Goal: Information Seeking & Learning: Learn about a topic

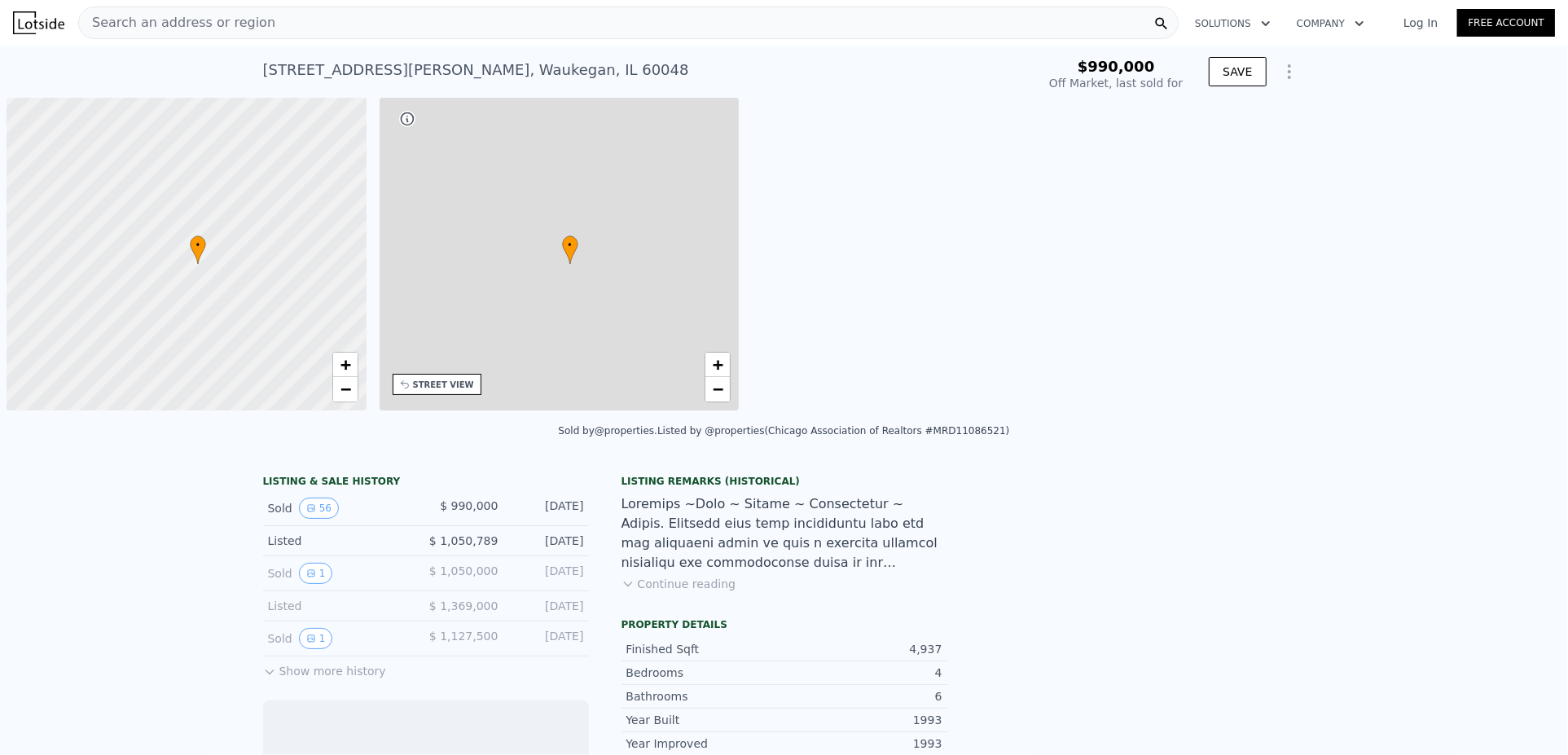
scroll to position [0, 7]
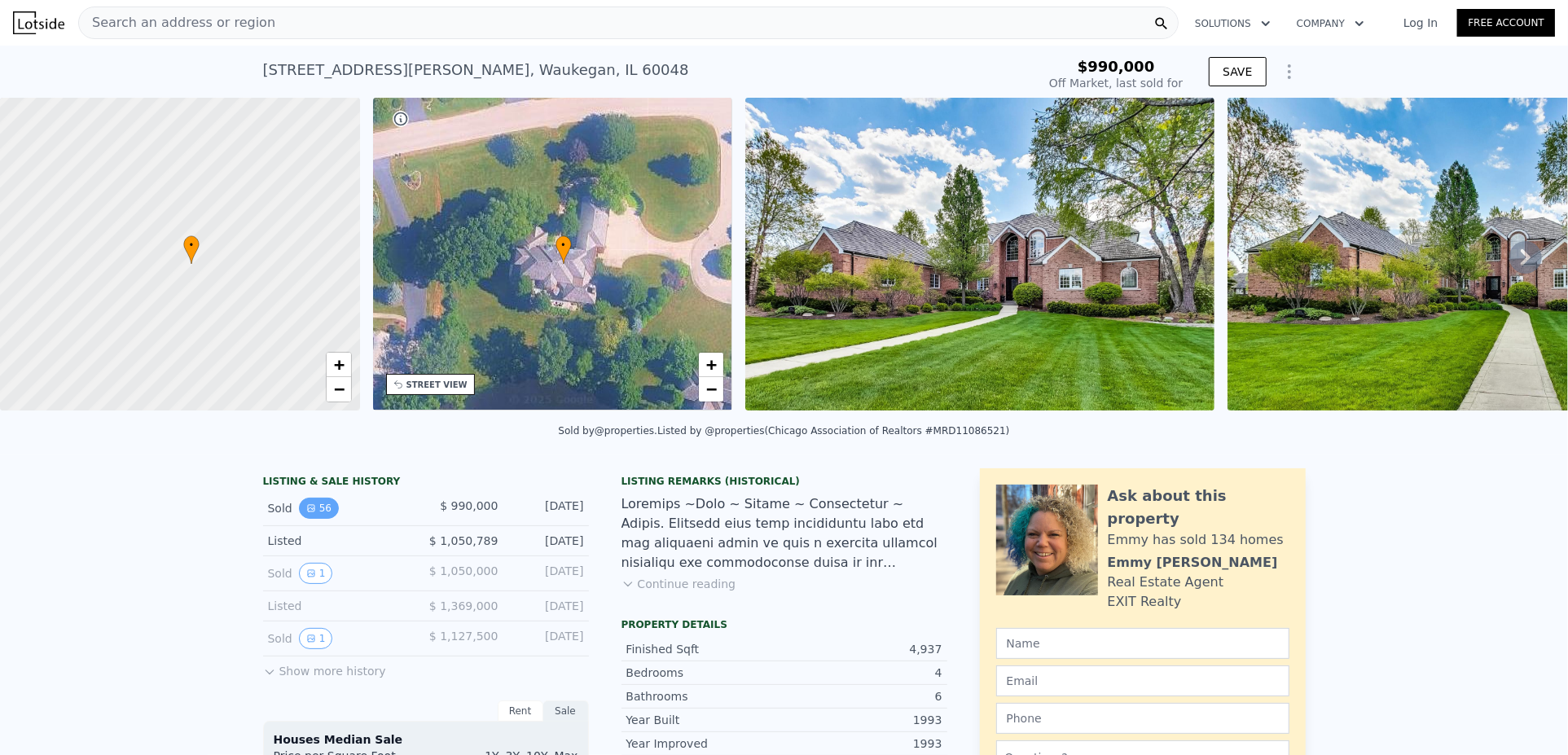
click at [299, 519] on button "56" at bounding box center [319, 508] width 40 height 21
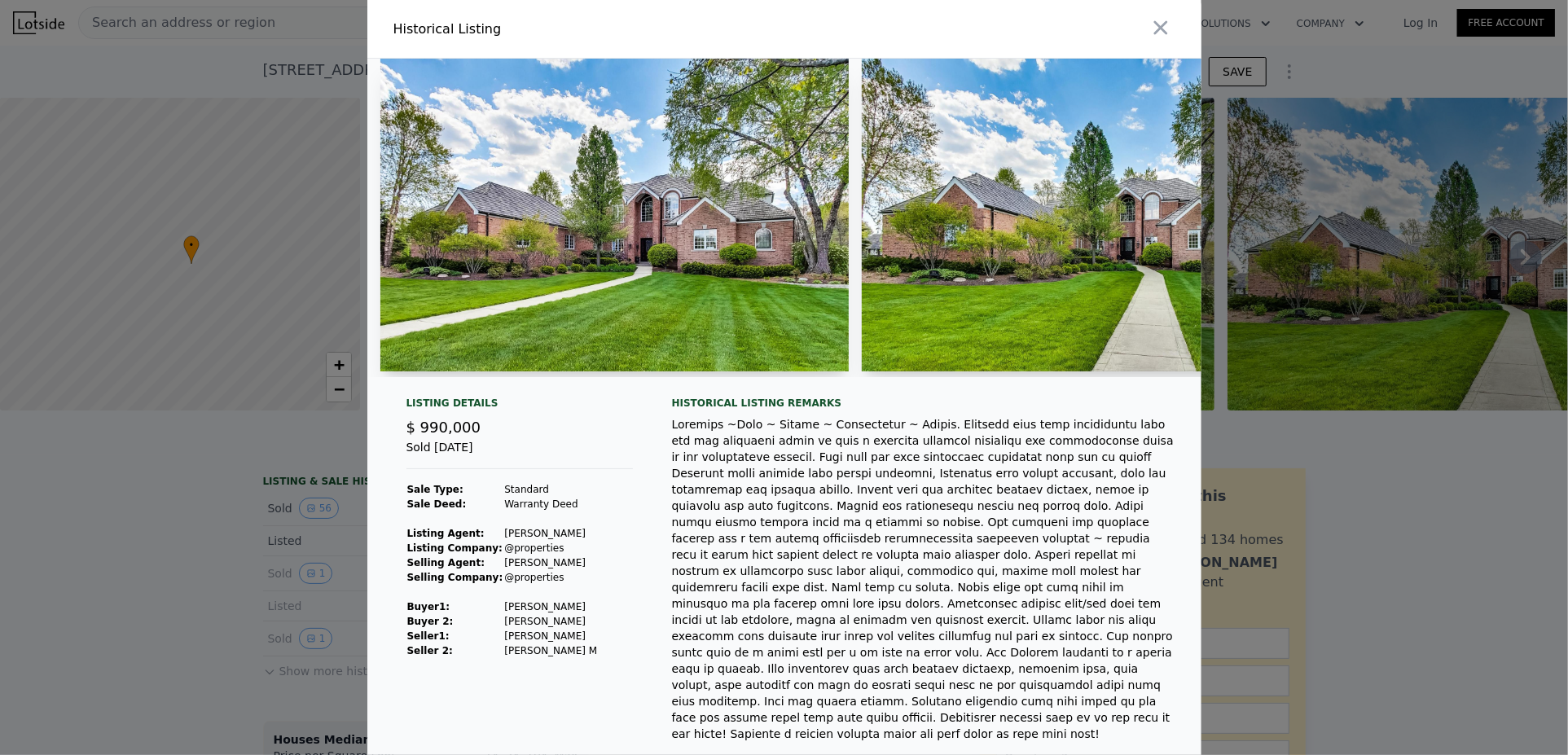
click at [649, 344] on img at bounding box center [615, 215] width 469 height 313
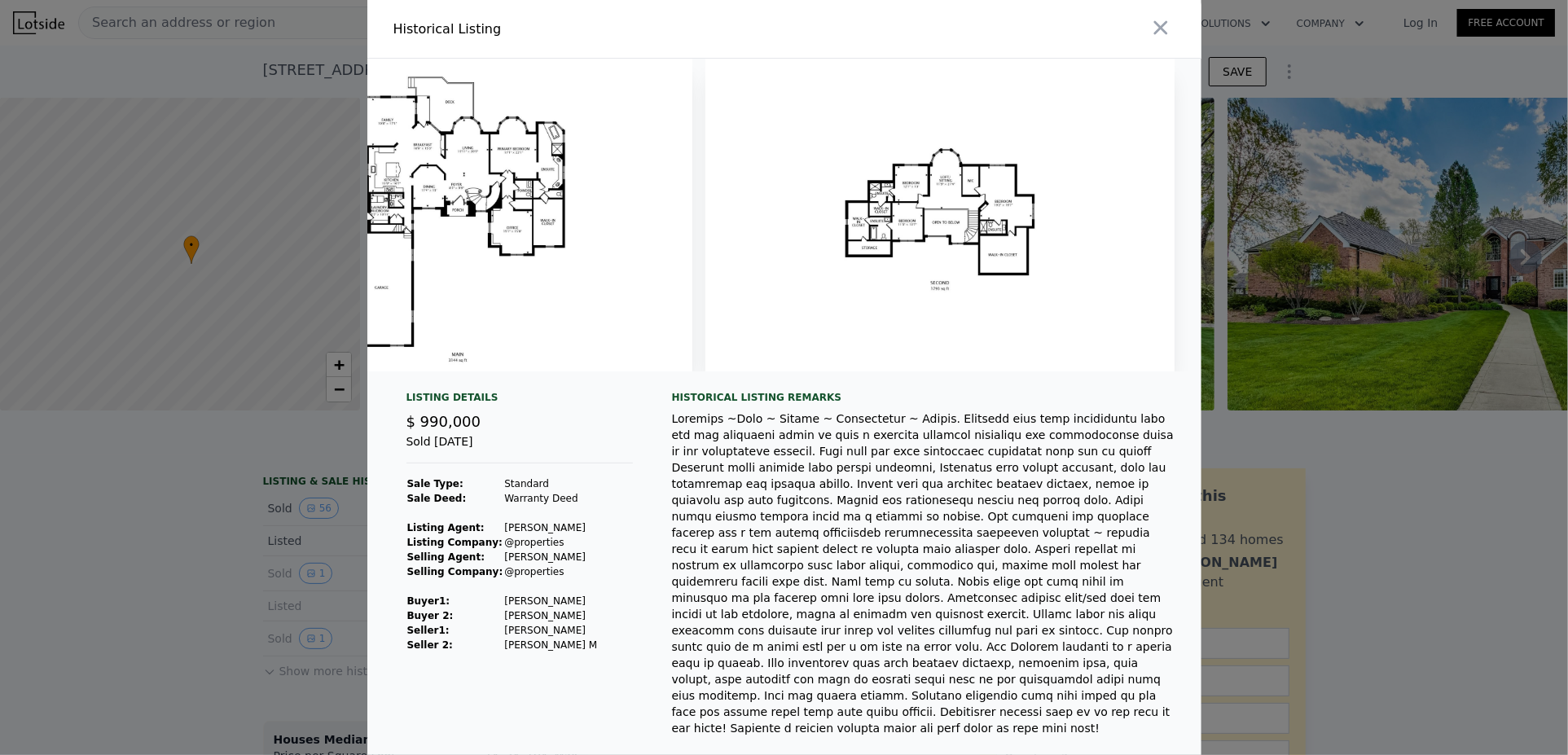
scroll to position [0, 26815]
click at [693, 281] on img at bounding box center [457, 215] width 469 height 313
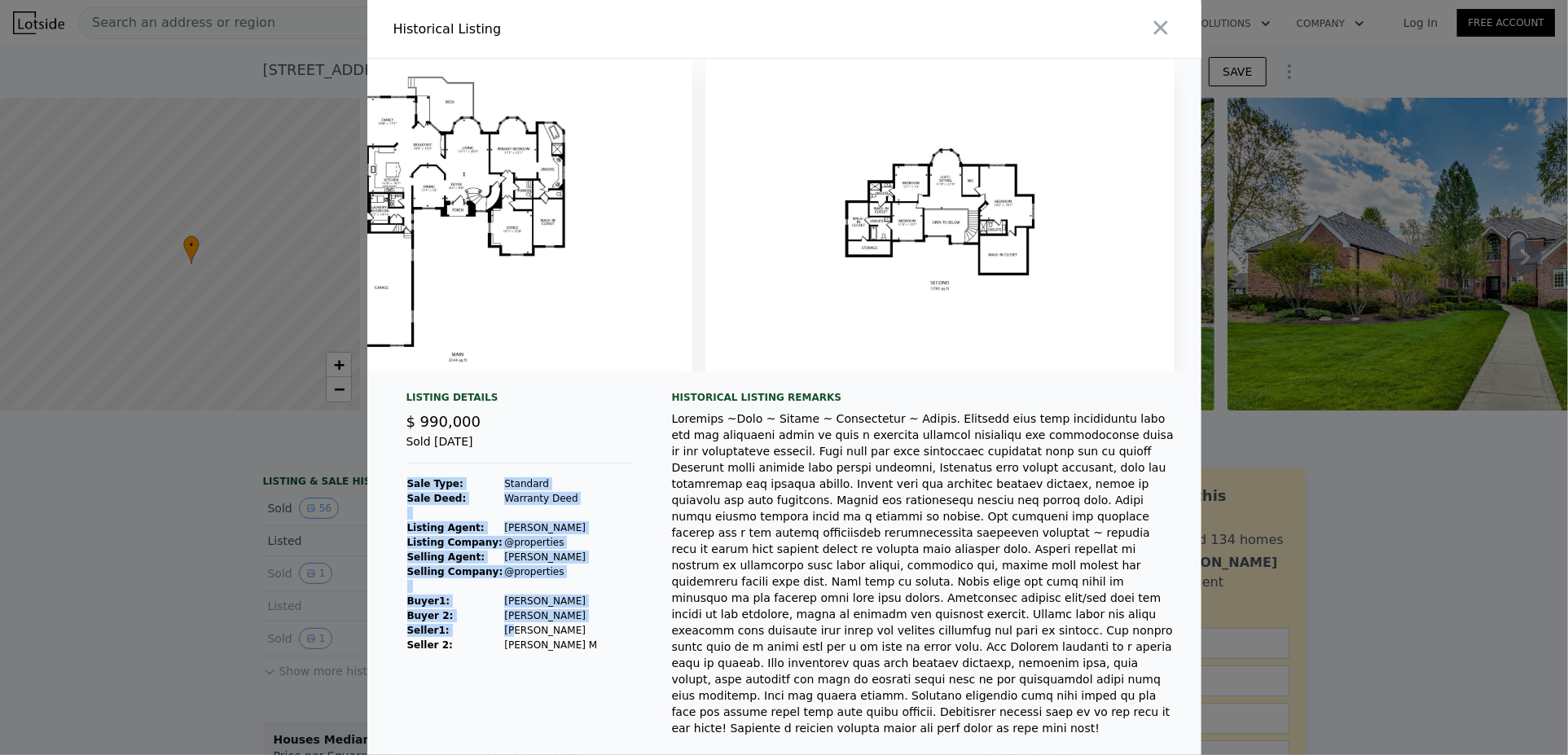
drag, startPoint x: 560, startPoint y: 681, endPoint x: 484, endPoint y: 679, distance: 76.0
click at [484, 679] on div "Listing Details $ 990,000 Sold [DATE] Sale Type: Standard Sale Deed: Warranty D…" at bounding box center [520, 610] width 253 height 438
click at [503, 638] on td "[PERSON_NAME]" at bounding box center [551, 631] width 95 height 15
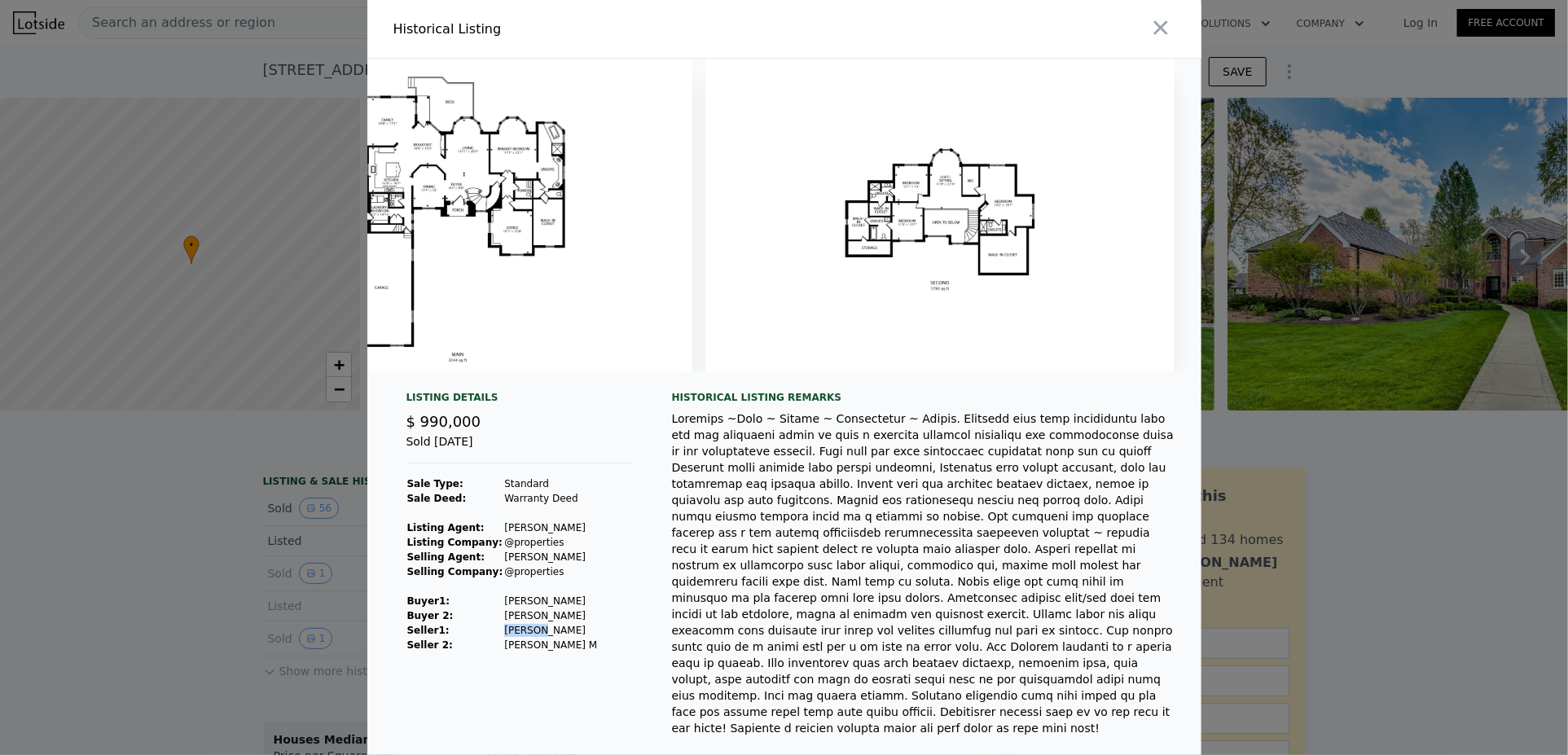
click at [503, 638] on td "[PERSON_NAME]" at bounding box center [551, 631] width 95 height 15
click at [533, 608] on td "[PERSON_NAME]" at bounding box center [551, 601] width 95 height 15
click at [520, 608] on td "[PERSON_NAME]" at bounding box center [551, 601] width 95 height 15
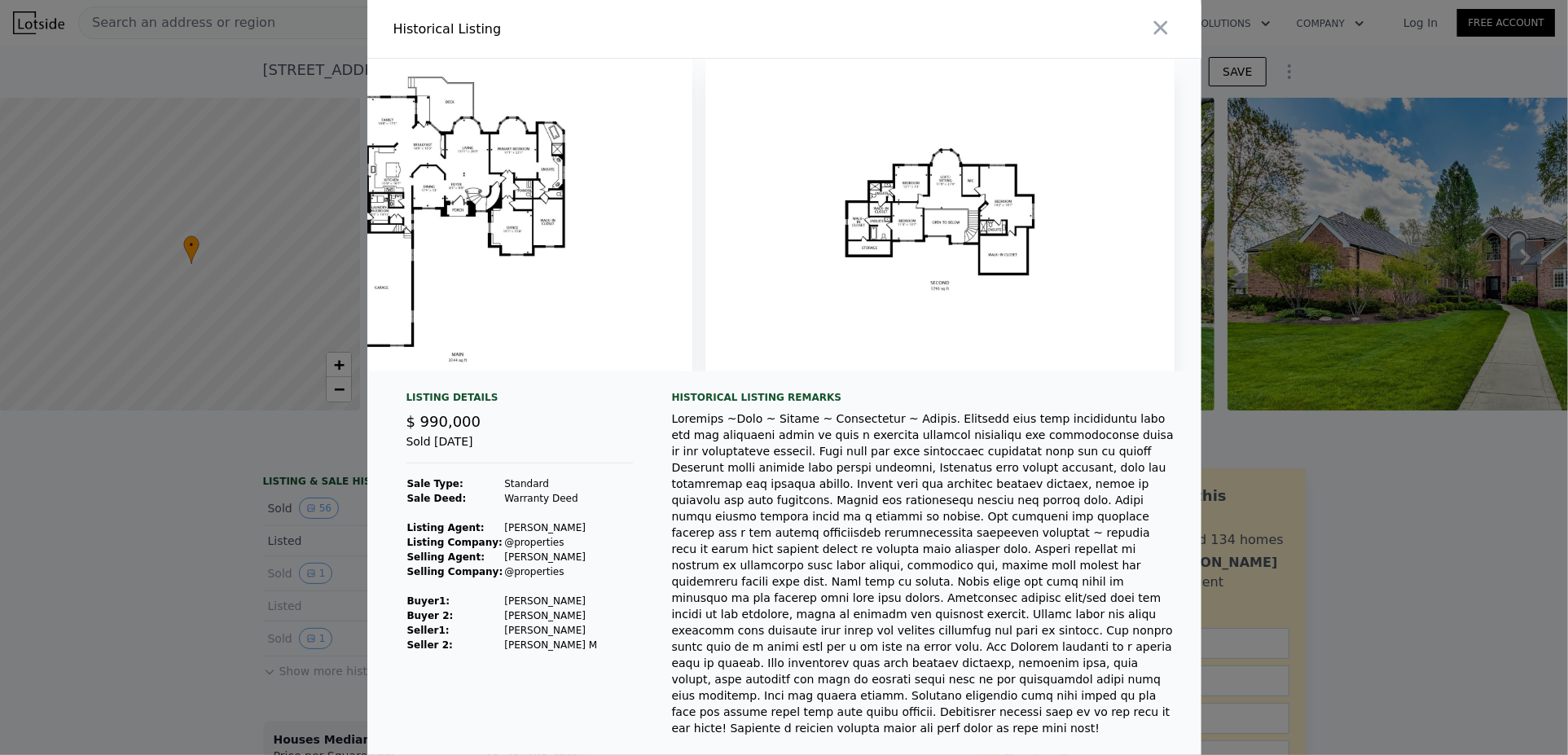
click at [520, 608] on td "[PERSON_NAME]" at bounding box center [551, 601] width 95 height 15
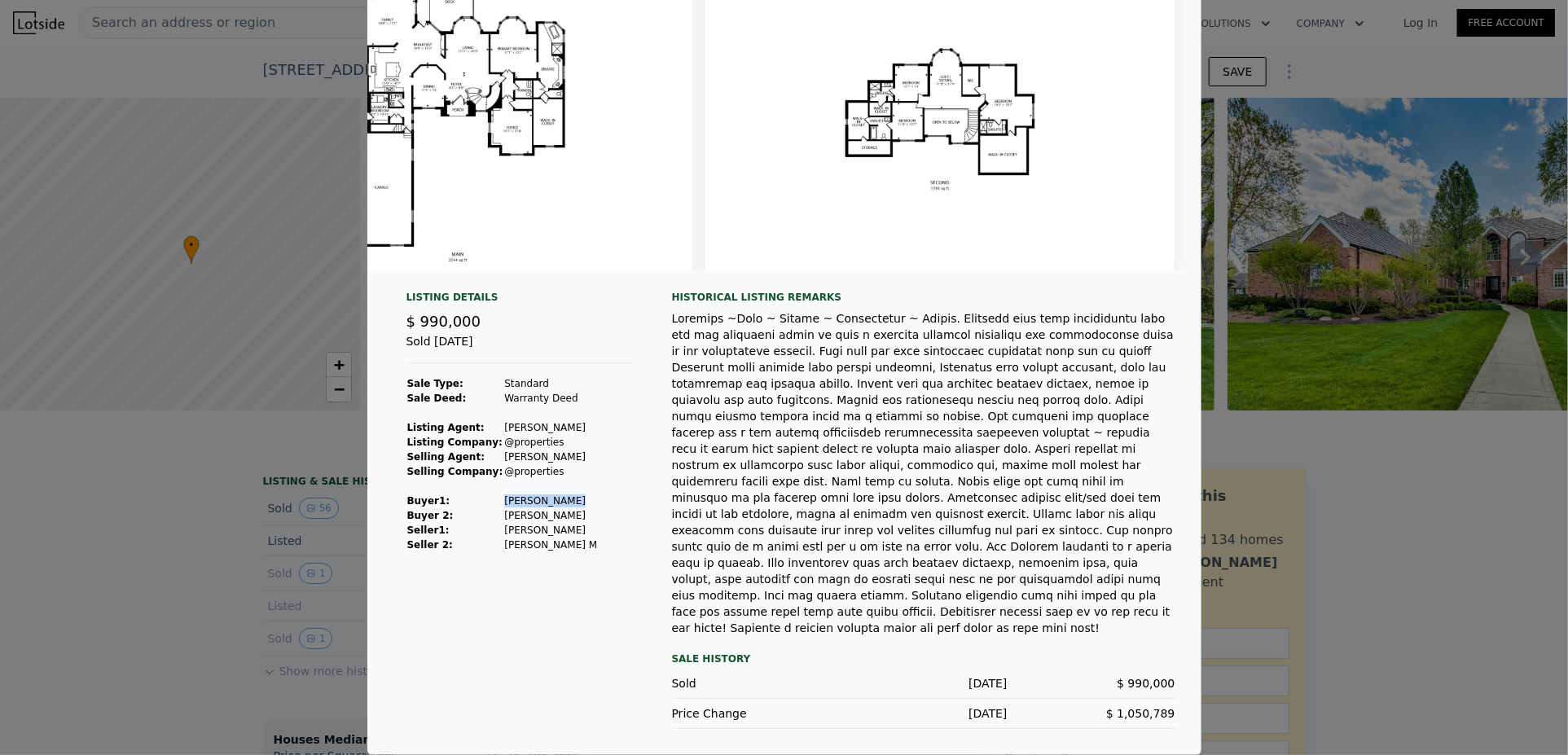
click at [1011, 169] on img at bounding box center [940, 114] width 469 height 313
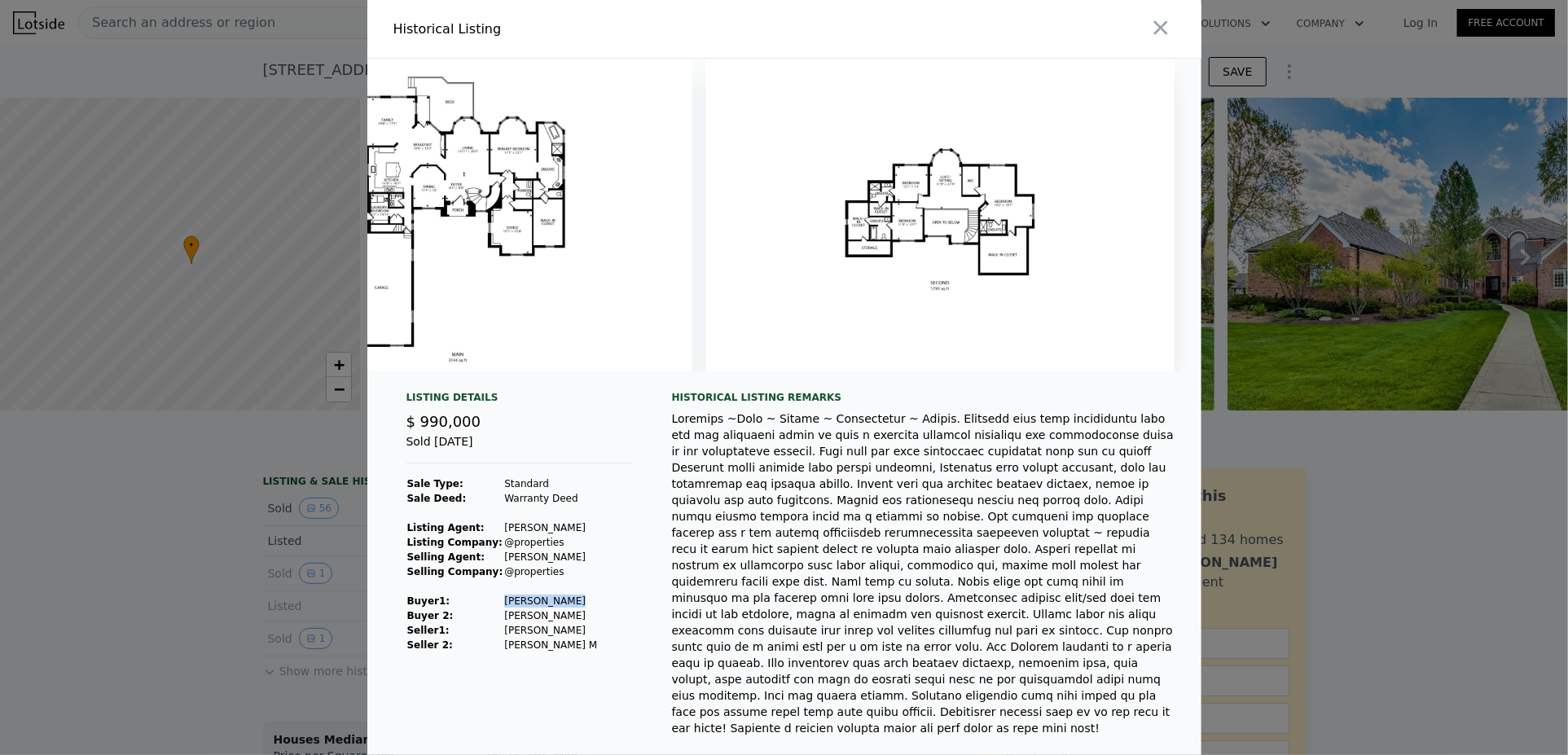
scroll to position [0, 27355]
click at [1172, 35] on icon "button" at bounding box center [1161, 28] width 23 height 23
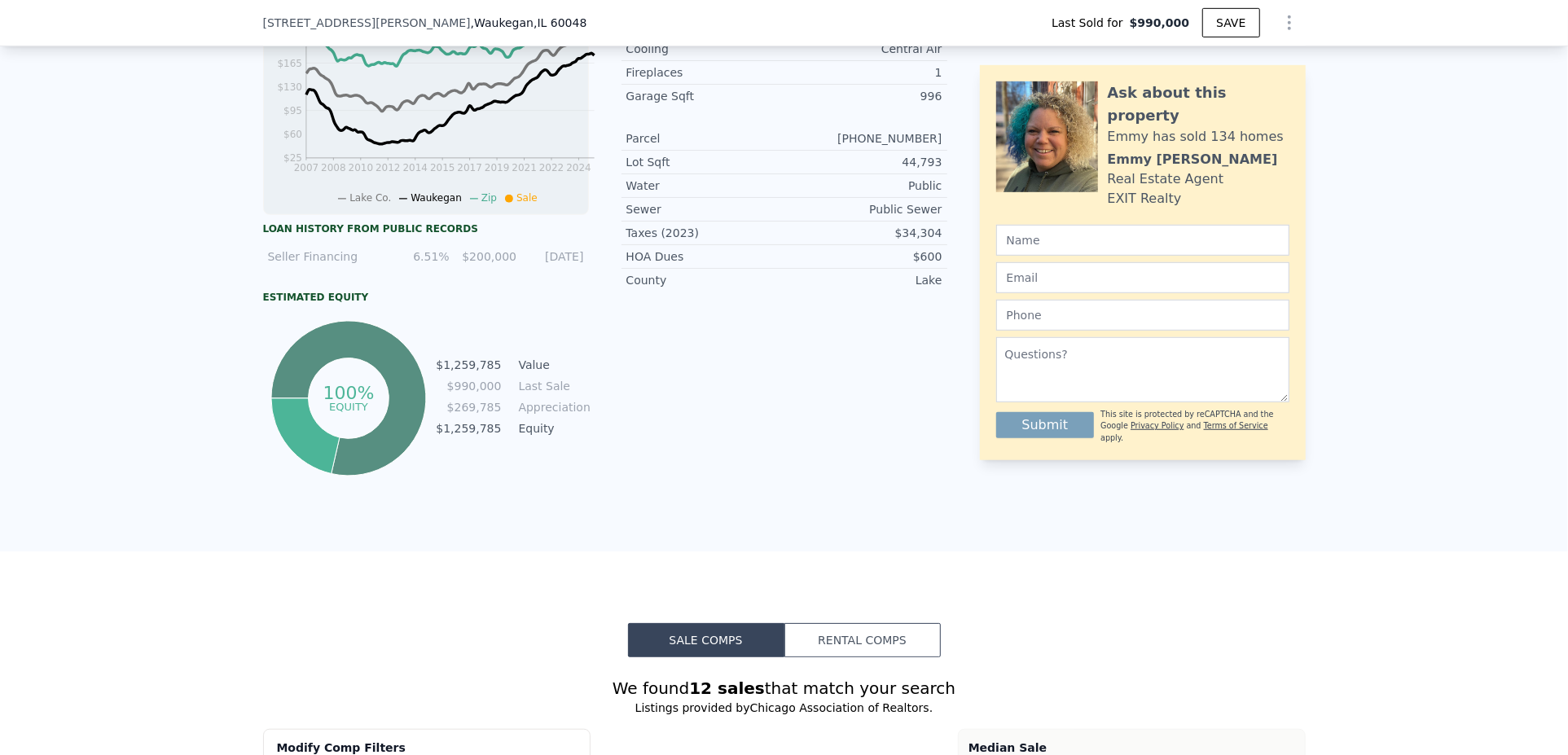
scroll to position [481, 0]
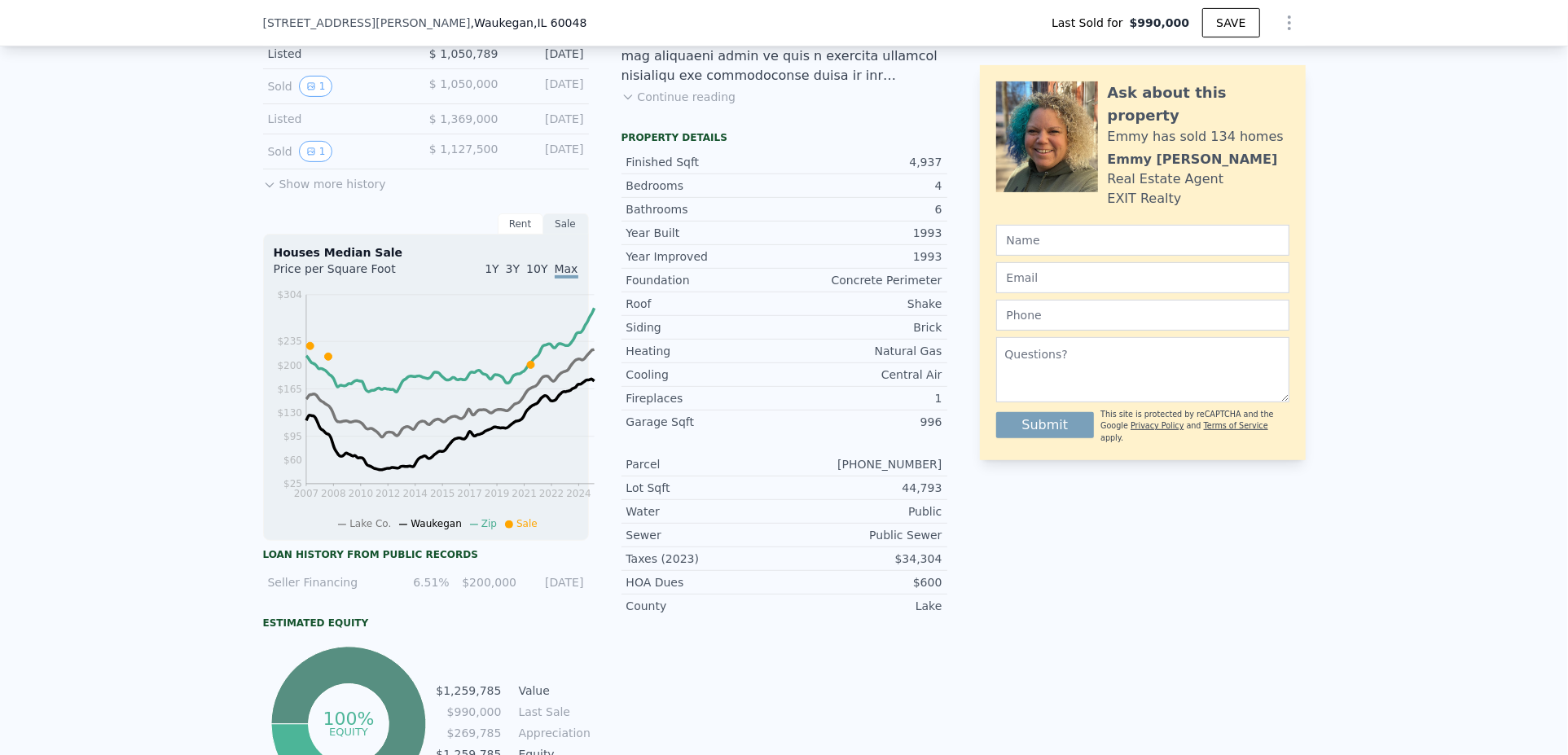
click at [317, 192] on button "Show more history" at bounding box center [324, 180] width 123 height 23
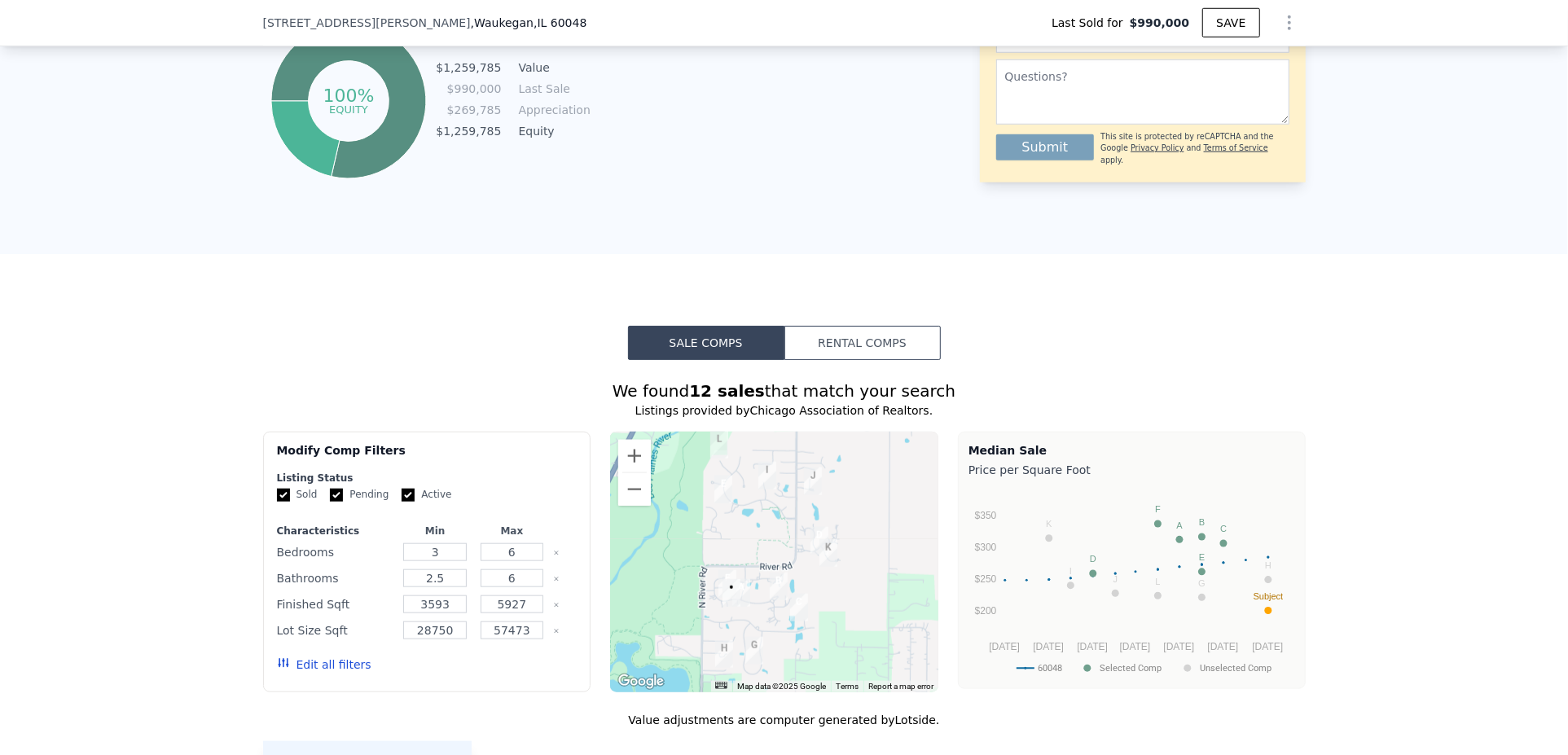
scroll to position [644, 0]
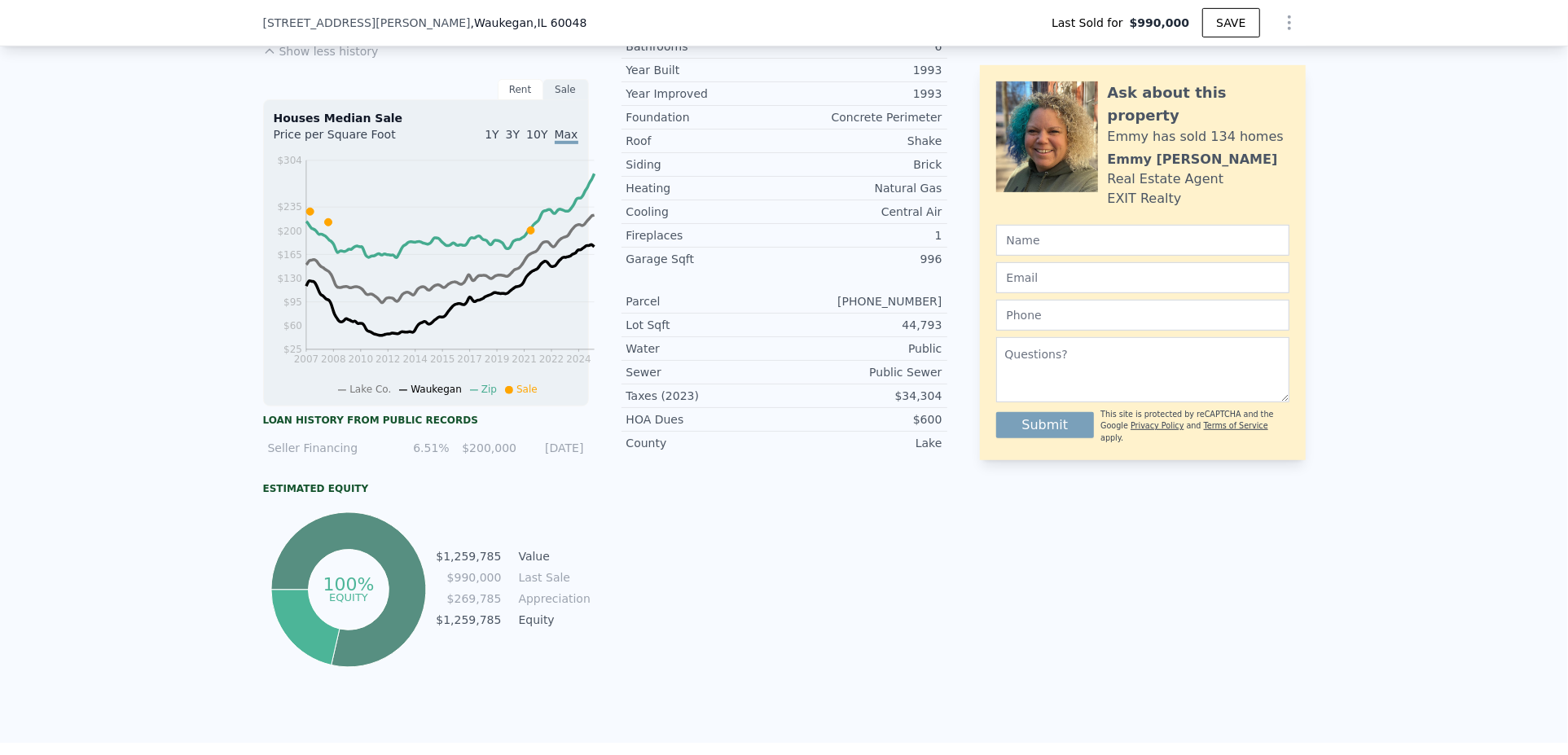
type input "$ 1,442,000"
type input "$ 272,705"
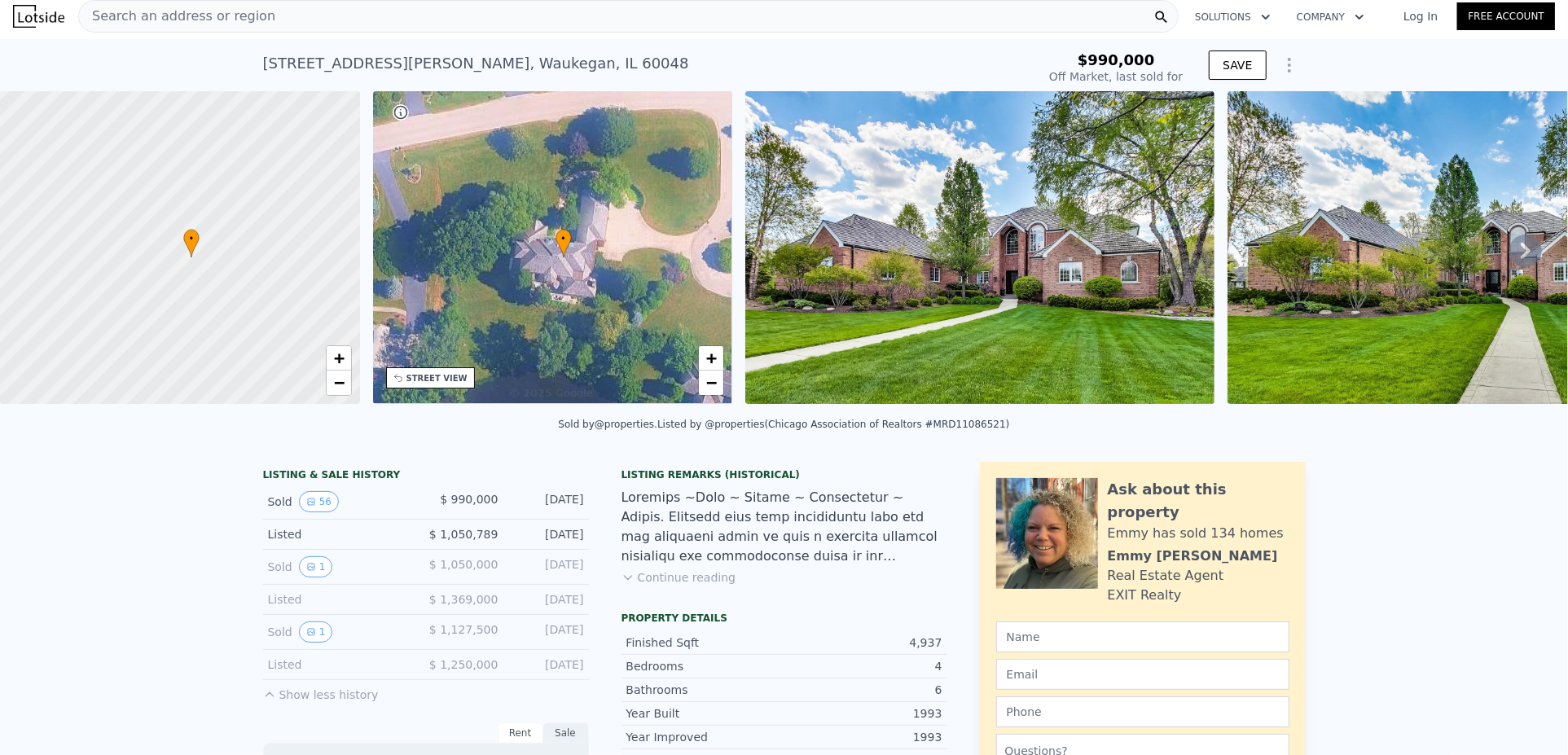
scroll to position [0, 0]
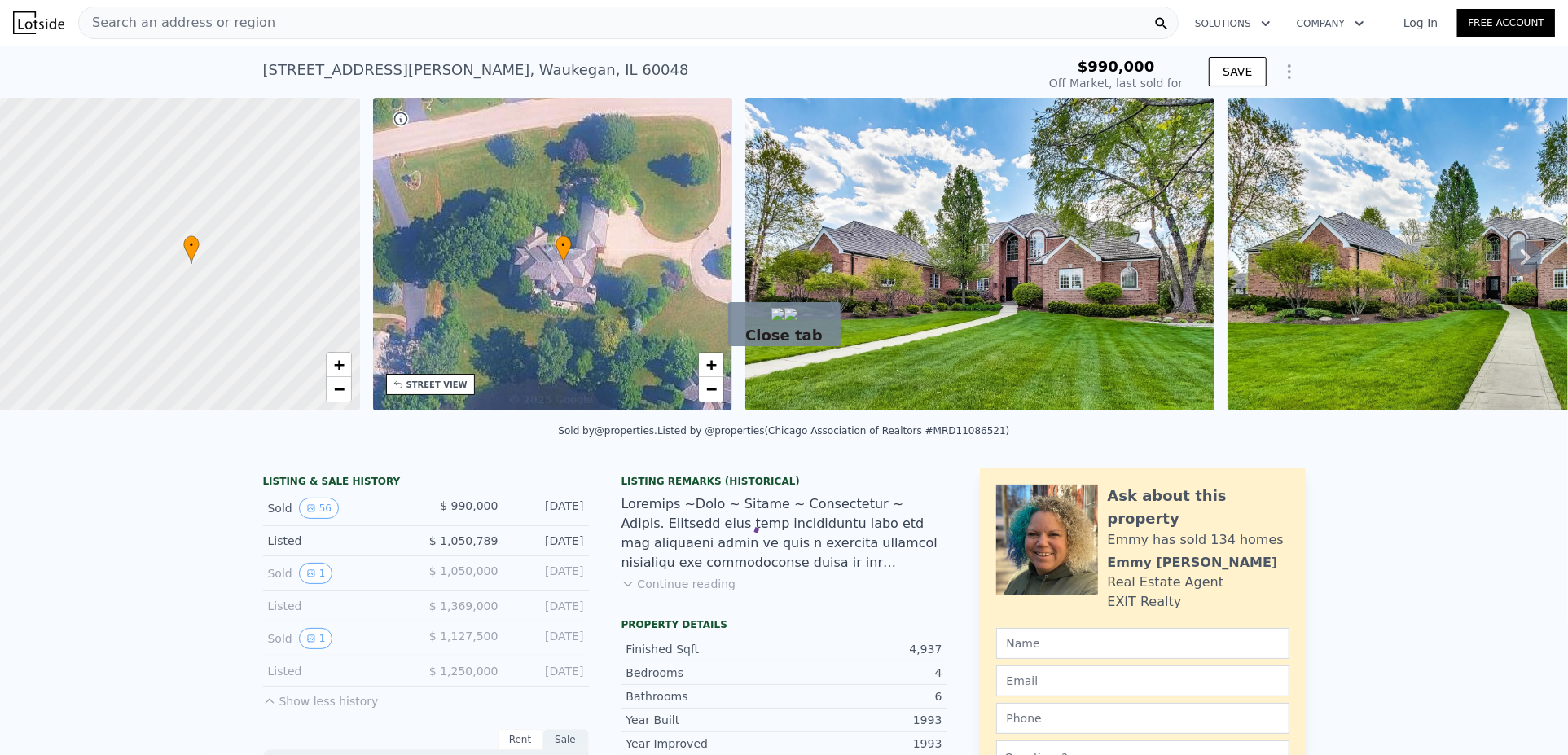
drag, startPoint x: 721, startPoint y: 449, endPoint x: 865, endPoint y: 618, distance: 222.0
